Goal: Task Accomplishment & Management: Manage account settings

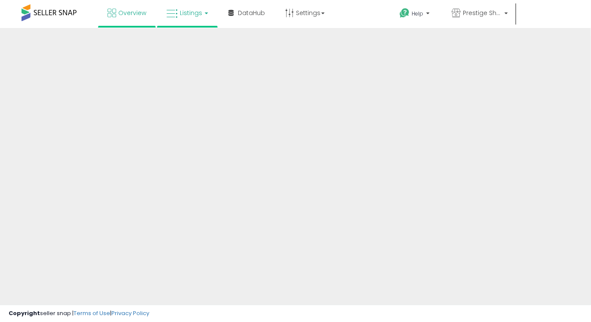
click at [196, 12] on span "Listings" at bounding box center [191, 13] width 22 height 9
click at [191, 18] on link "Listings" at bounding box center [187, 13] width 55 height 26
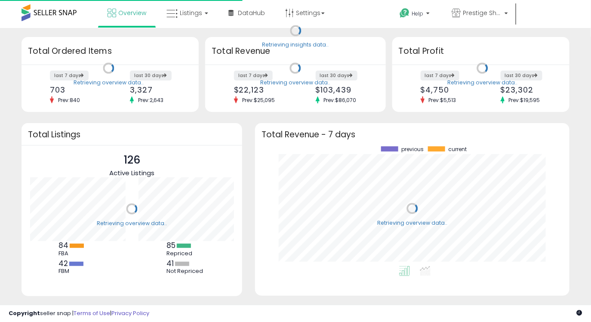
scroll to position [119, 297]
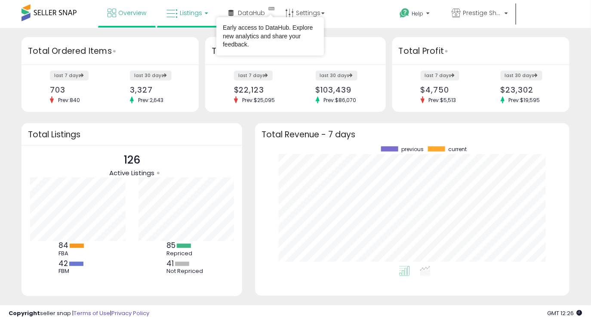
click at [196, 13] on span "Listings" at bounding box center [191, 13] width 22 height 9
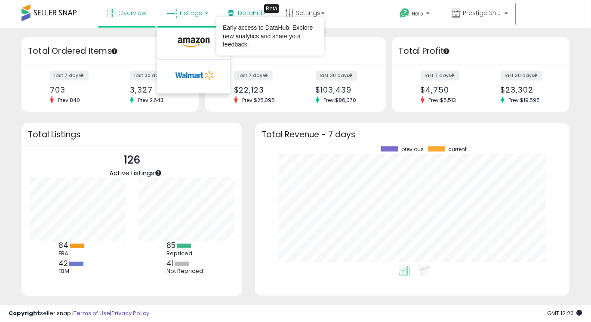
click at [264, 9] on div "Beta" at bounding box center [271, 8] width 15 height 9
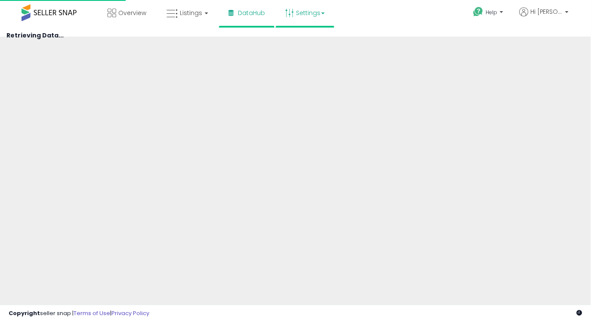
click at [313, 12] on link "Settings" at bounding box center [305, 13] width 52 height 26
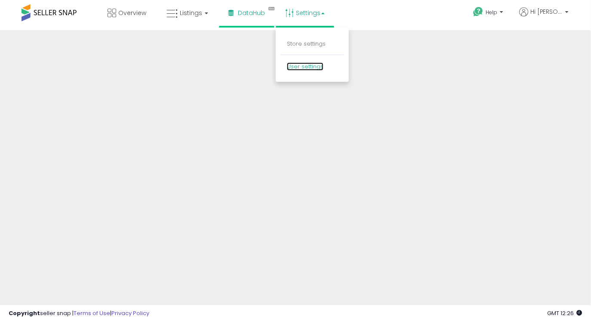
click at [313, 67] on link "User settings" at bounding box center [305, 66] width 37 height 8
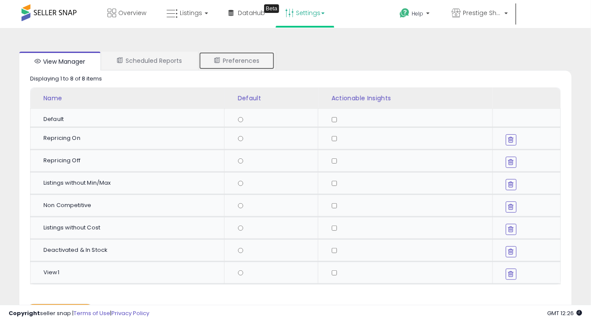
click at [248, 62] on link "Preferences" at bounding box center [237, 61] width 76 height 18
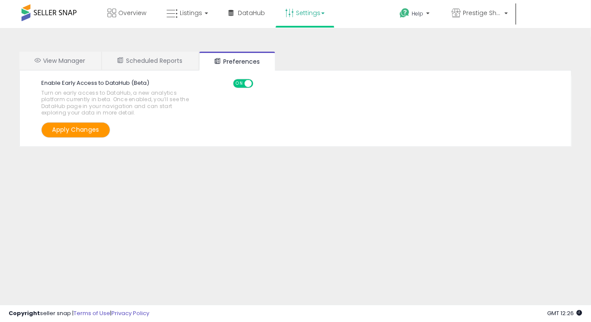
click at [436, 28] on span "Hi [PERSON_NAME]" at bounding box center [420, 32] width 32 height 9
click at [440, 55] on li "Account" at bounding box center [405, 65] width 69 height 21
click at [417, 61] on link "Account" at bounding box center [405, 65] width 23 height 8
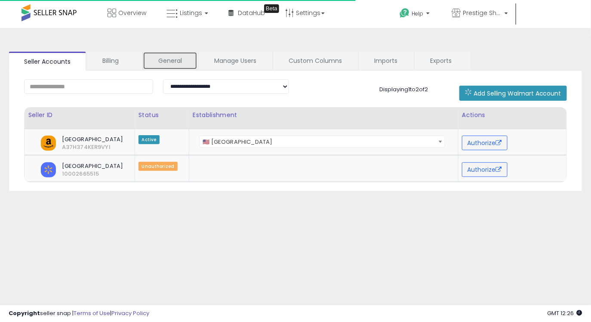
click at [163, 64] on link "General" at bounding box center [170, 61] width 55 height 18
click at [176, 62] on link "General" at bounding box center [170, 61] width 55 height 18
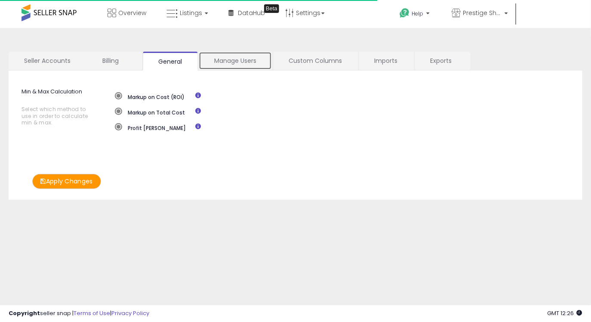
click at [241, 57] on link "Manage Users" at bounding box center [235, 61] width 73 height 18
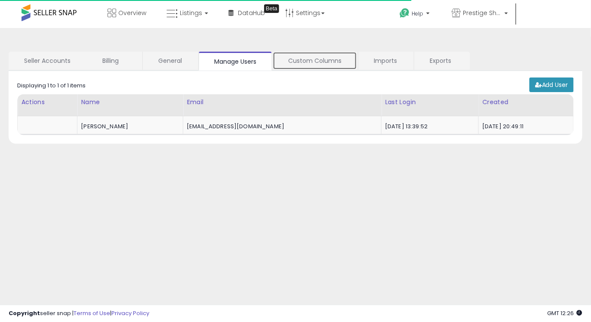
click at [312, 61] on link "Custom Columns" at bounding box center [315, 61] width 84 height 18
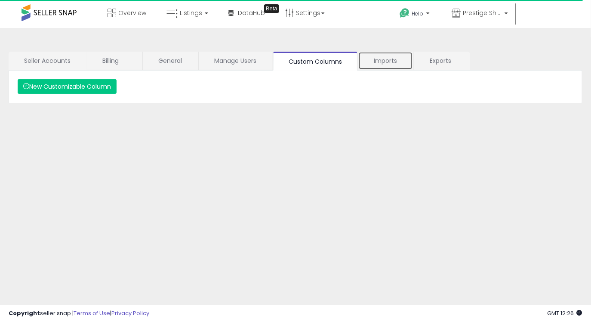
click at [397, 64] on link "Imports" at bounding box center [385, 61] width 55 height 18
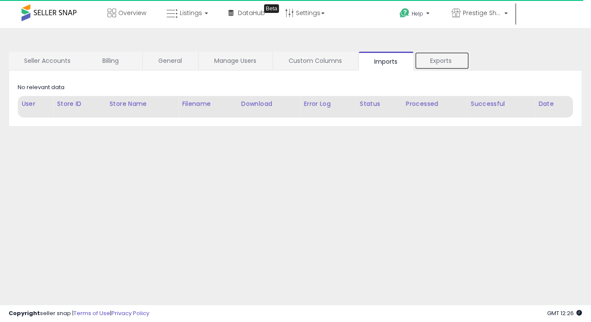
scroll to position [1, 0]
click at [430, 62] on link "Exports" at bounding box center [441, 59] width 55 height 18
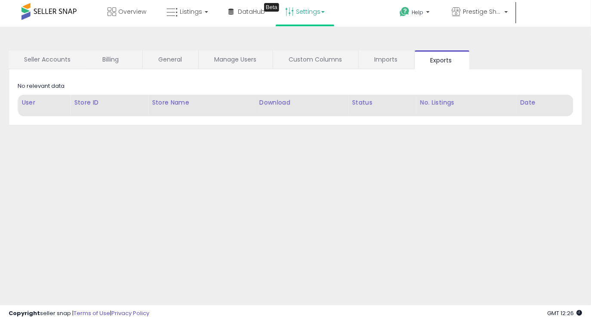
click at [302, 16] on link "Settings" at bounding box center [305, 12] width 52 height 26
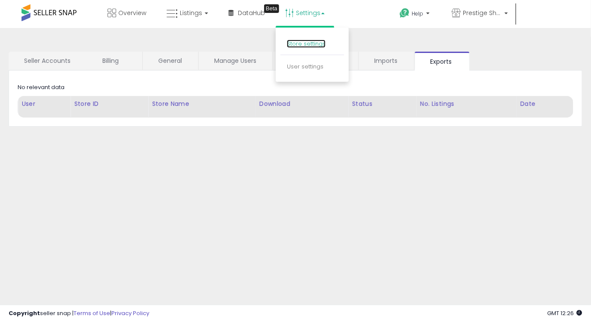
click at [301, 41] on link "Store settings" at bounding box center [306, 44] width 39 height 8
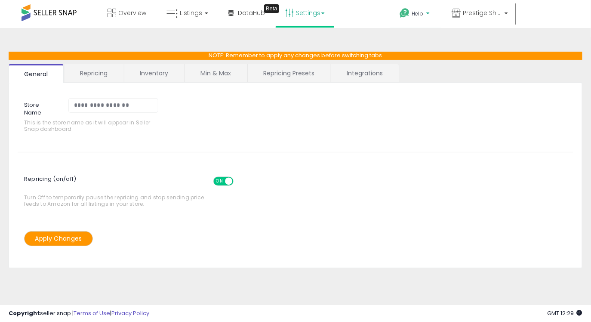
click at [423, 14] on span "Help" at bounding box center [418, 13] width 12 height 7
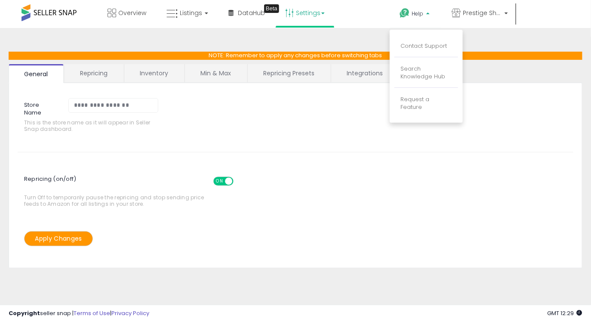
click at [275, 152] on hr at bounding box center [295, 152] width 555 height 0
